Goal: Use online tool/utility: Use online tool/utility

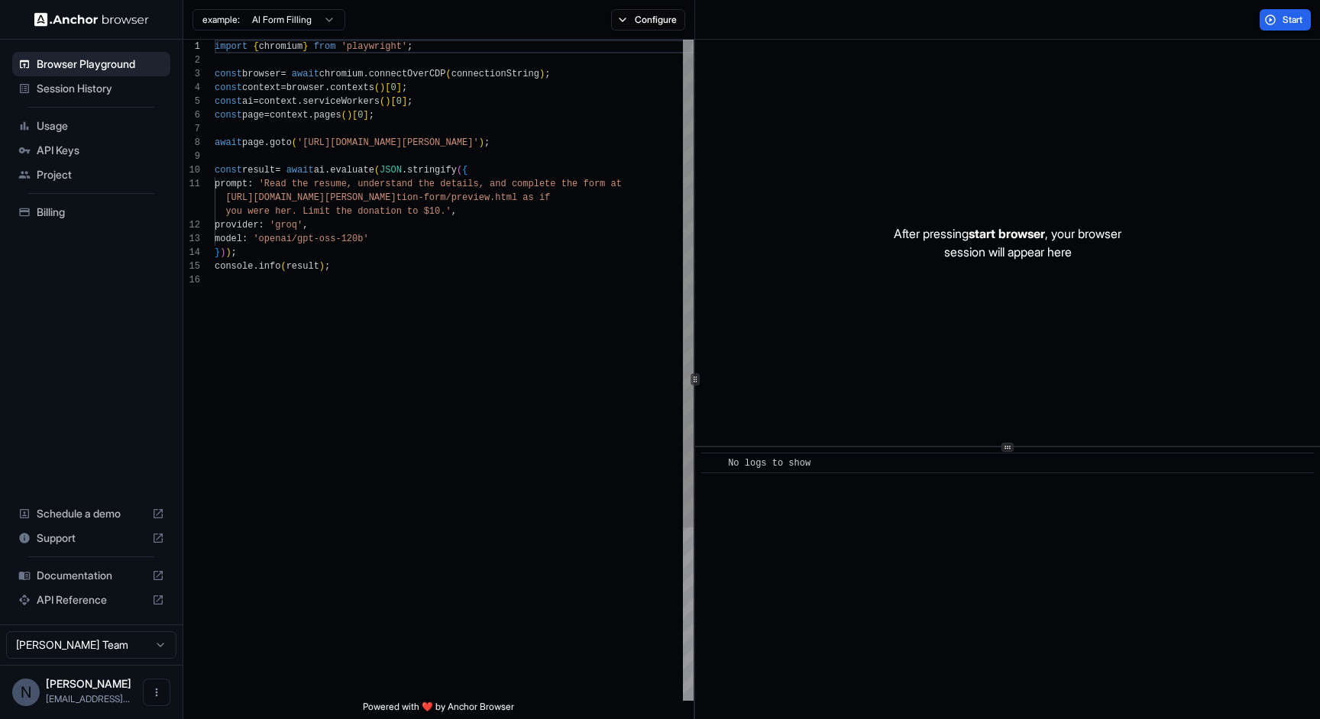
scroll to position [96, 0]
click at [404, 143] on div "import { chromium } from 'playwright' ; const browser = await chromium . connec…" at bounding box center [454, 487] width 479 height 895
click at [433, 144] on div "import { chromium } from 'playwright' ; const browser = await chromium . connec…" at bounding box center [454, 487] width 479 height 895
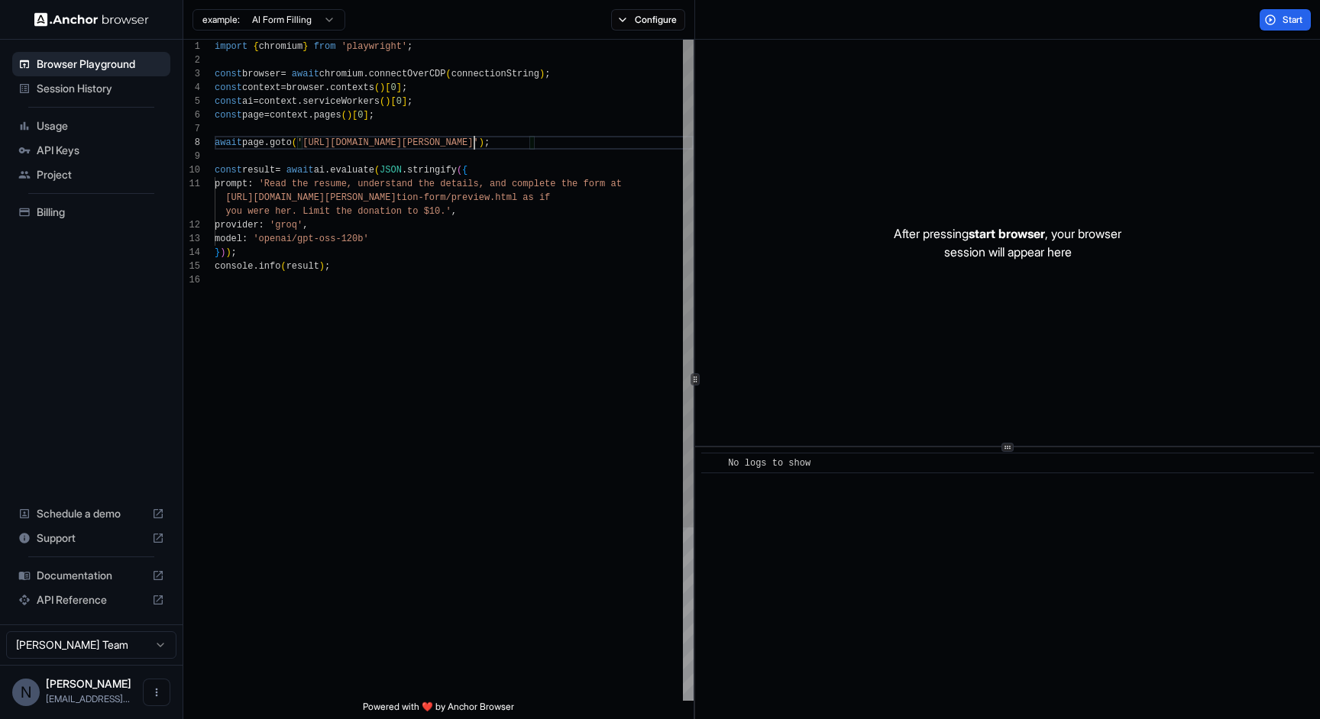
click at [475, 145] on div "import { chromium } from 'playwright' ; const browser = await chromium . connec…" at bounding box center [454, 487] width 479 height 895
click at [508, 147] on div "import { chromium } from 'playwright' ; const browser = await chromium . connec…" at bounding box center [454, 487] width 479 height 895
type textarea "**********"
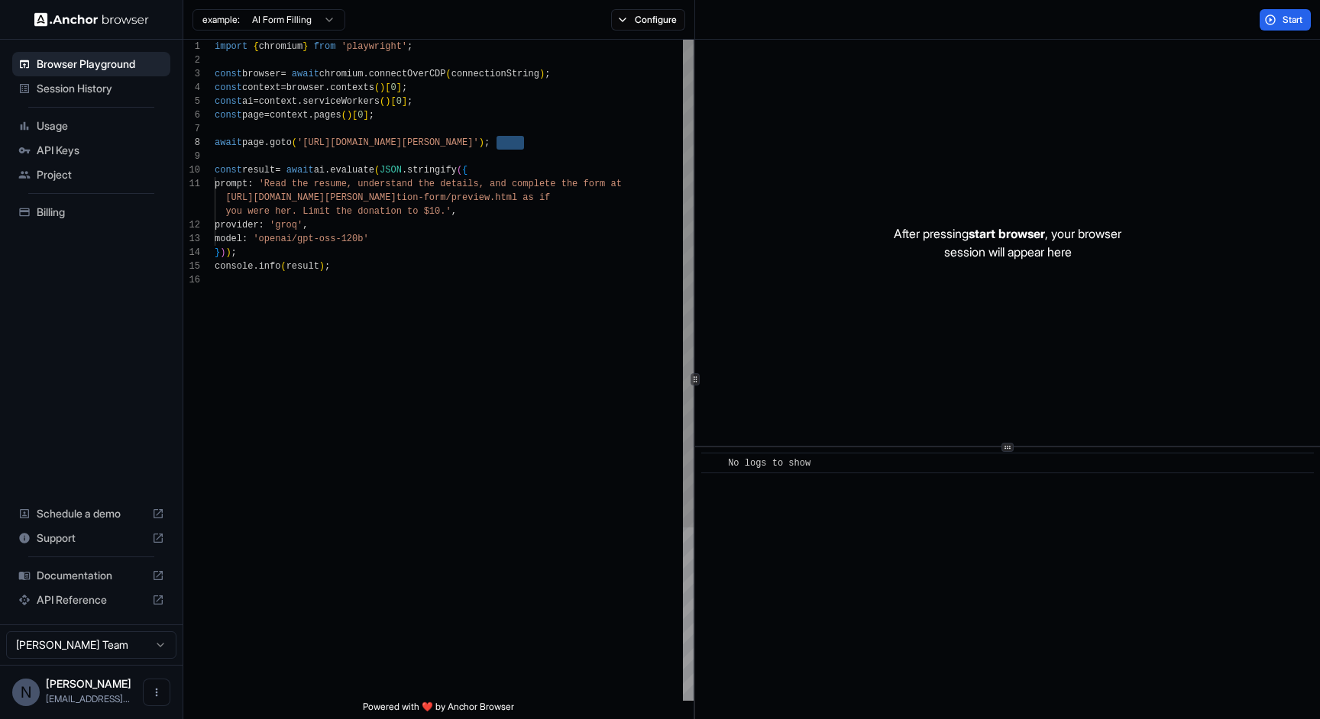
scroll to position [27, 0]
click at [357, 218] on div "import { chromium } from 'playwright' ; const browser = await chromium . connec…" at bounding box center [454, 487] width 479 height 895
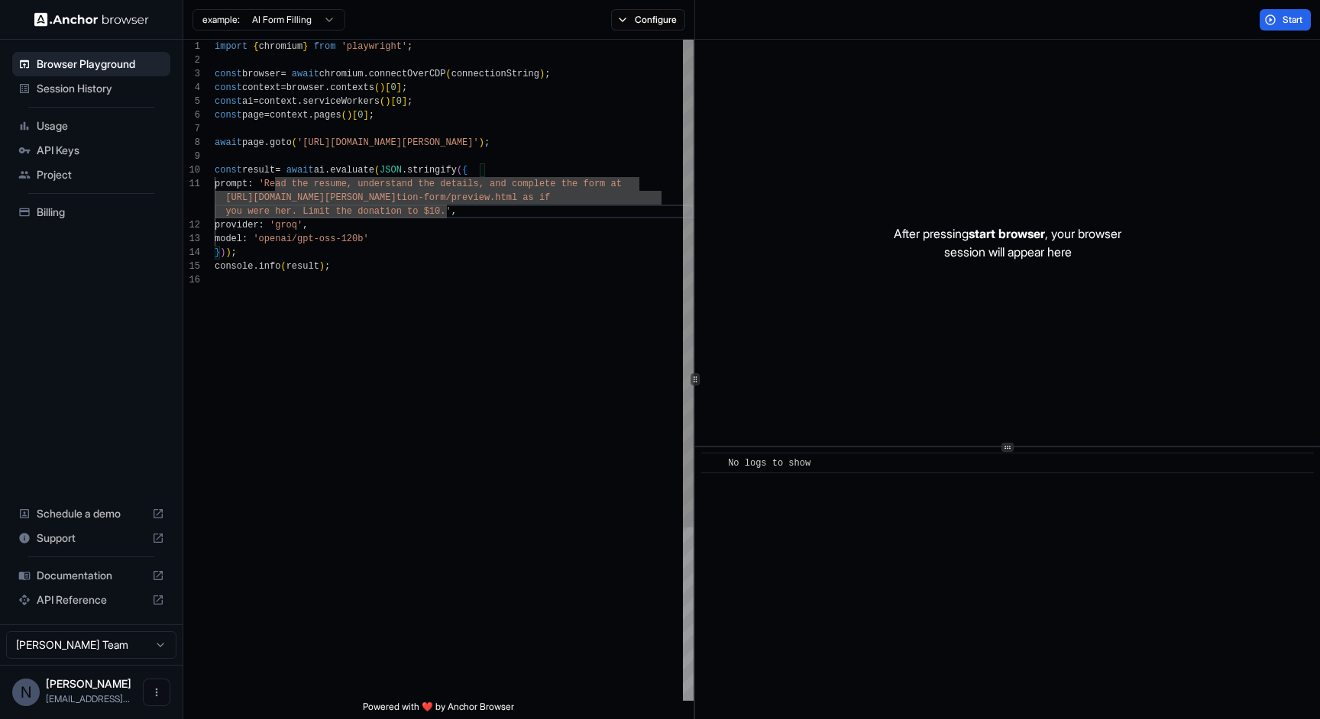
click at [542, 231] on div "import { chromium } from 'playwright' ; const browser = await chromium . connec…" at bounding box center [454, 487] width 479 height 895
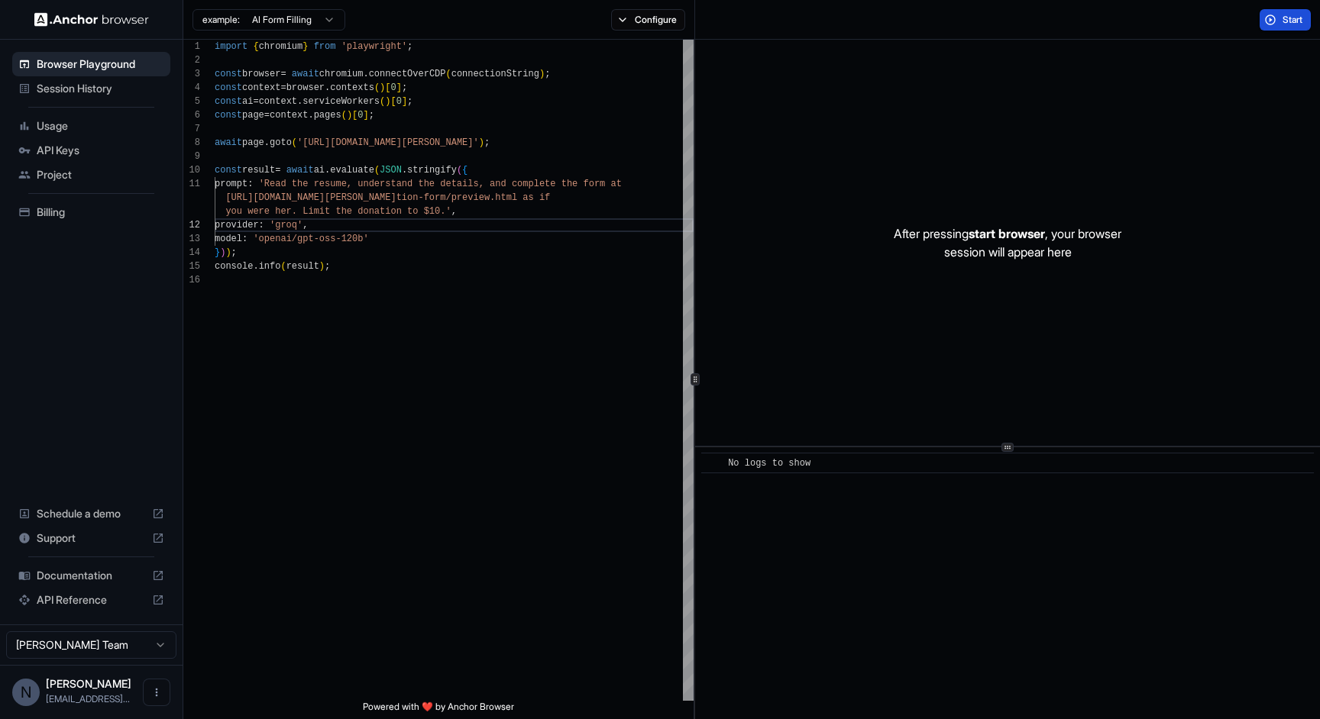
click at [1305, 23] on button "Start" at bounding box center [1284, 19] width 51 height 21
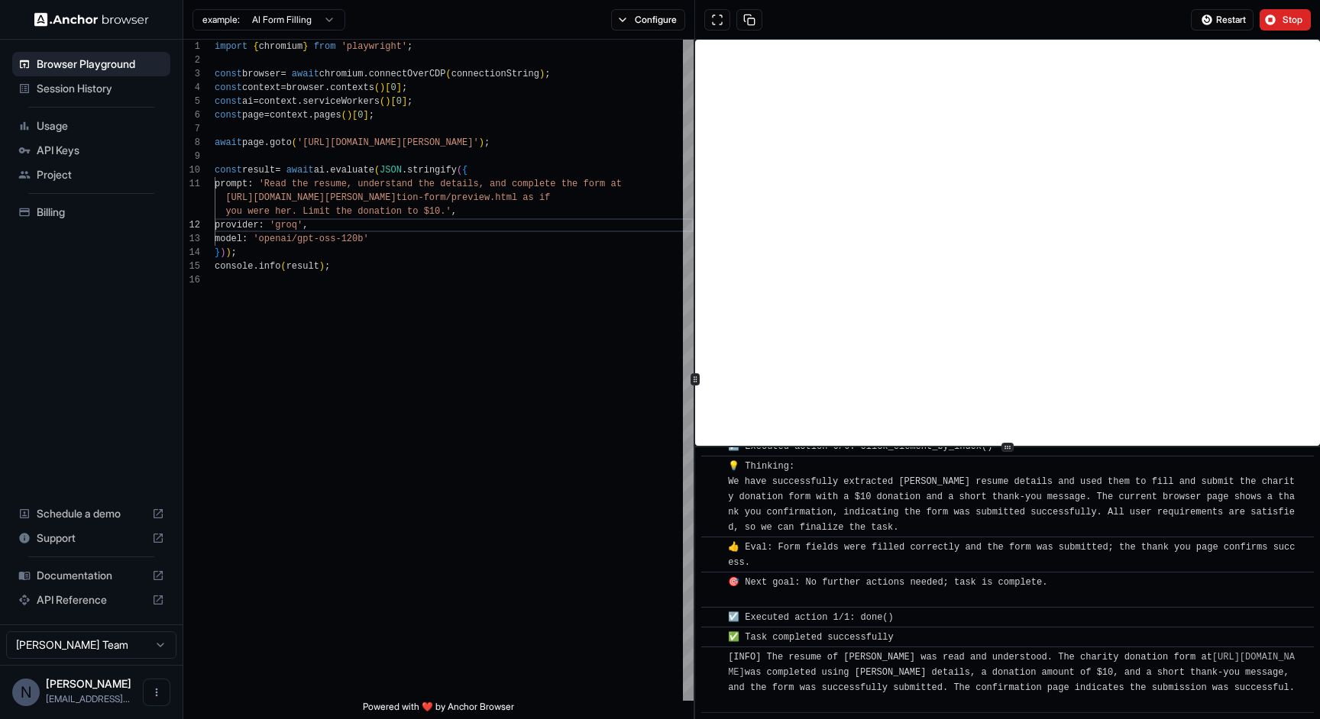
scroll to position [796, 0]
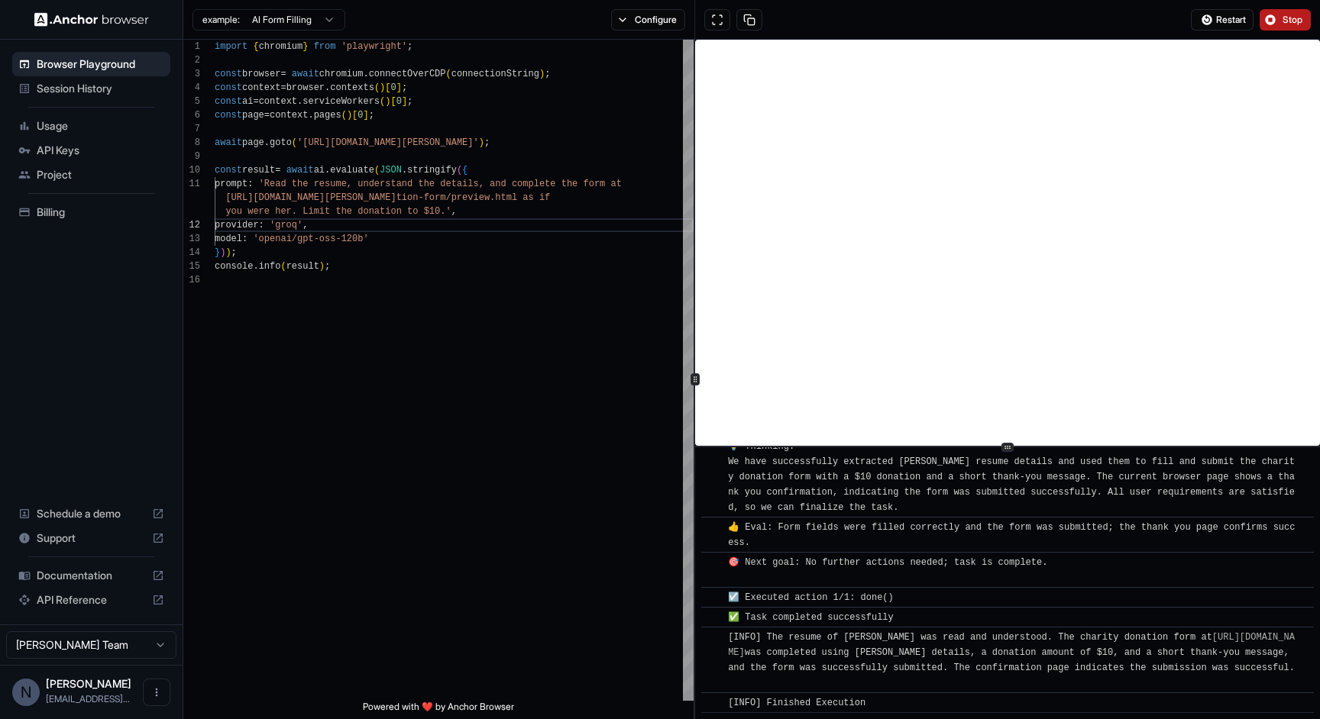
click at [1280, 24] on button "Stop" at bounding box center [1284, 19] width 51 height 21
